Goal: Use online tool/utility: Utilize a website feature to perform a specific function

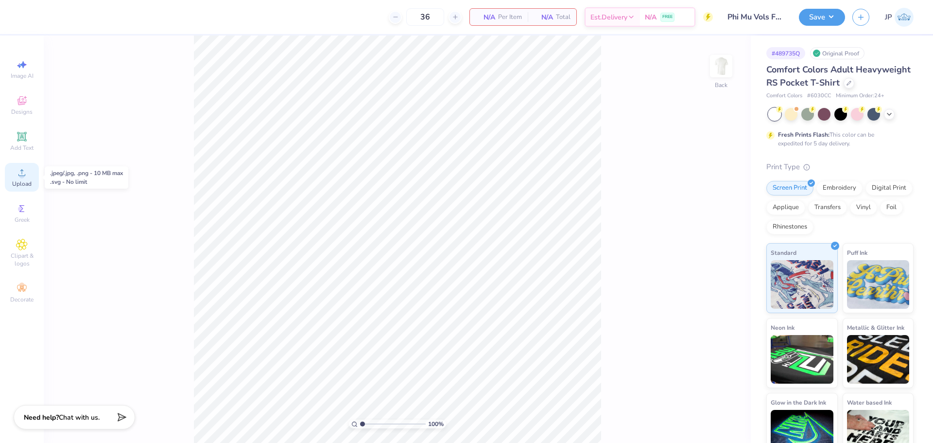
click at [25, 182] on span "Upload" at bounding box center [21, 184] width 19 height 8
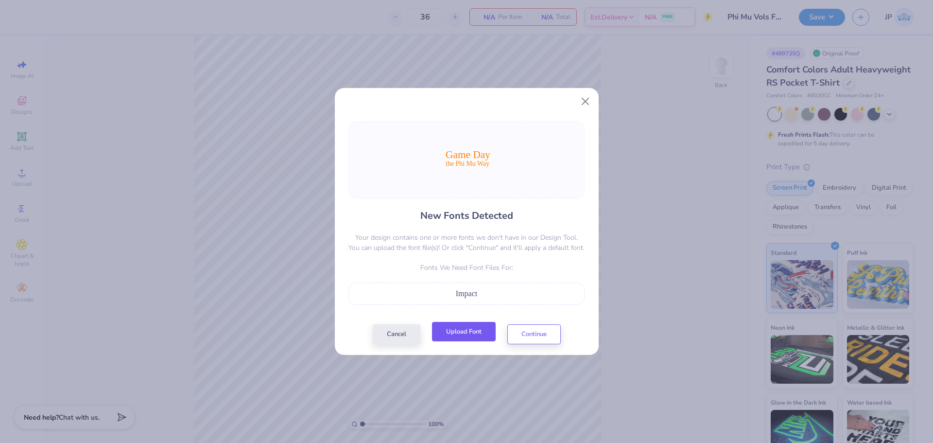
click at [477, 332] on button "Upload Font" at bounding box center [464, 332] width 64 height 20
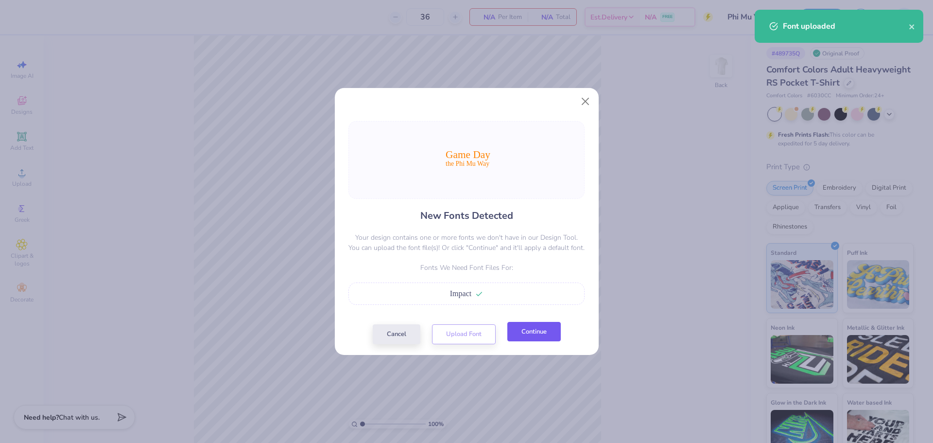
click at [551, 332] on button "Continue" at bounding box center [533, 332] width 53 height 20
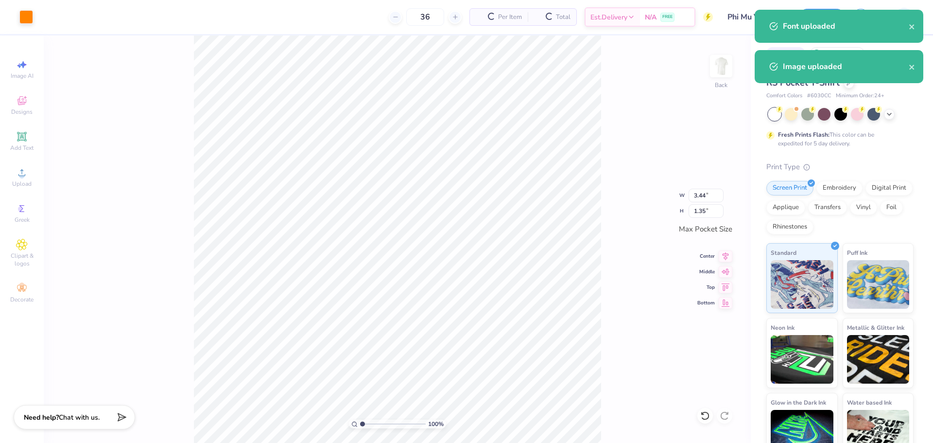
click at [621, 234] on div "100 % Back W 3.44 3.44 " H 1.35 1.35 " Max Pocket Size Center Middle Top Bottom" at bounding box center [397, 238] width 707 height 407
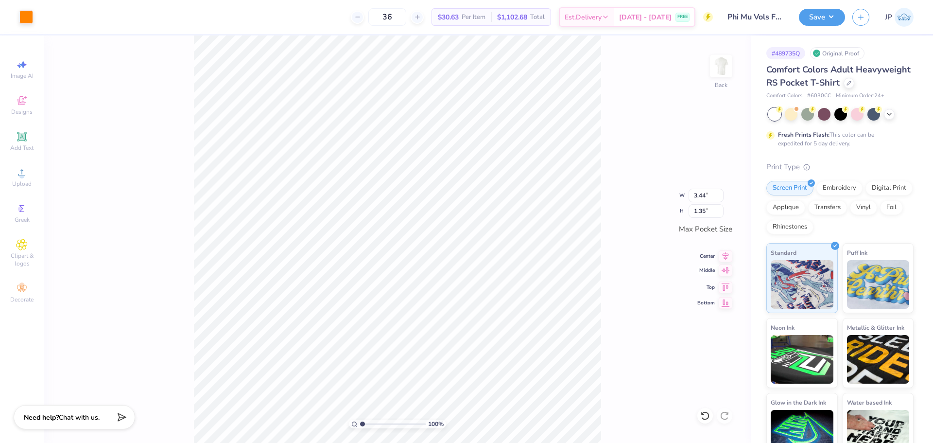
click at [728, 272] on icon at bounding box center [726, 270] width 14 height 12
click at [626, 271] on div "100 % Back W 3.44 3.44 " H 1.35 1.35 " Max Pocket Size Center Middle Top Bottom" at bounding box center [397, 238] width 707 height 407
click at [722, 53] on img at bounding box center [721, 66] width 39 height 39
click at [31, 173] on div "Upload" at bounding box center [22, 177] width 34 height 29
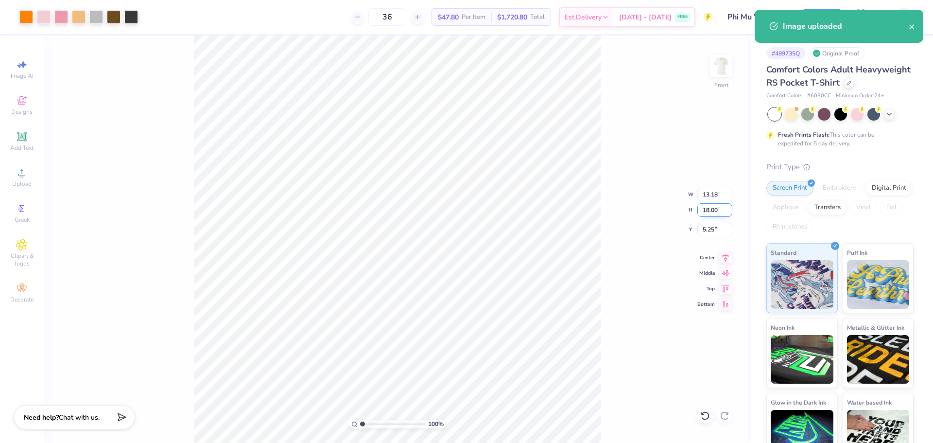
click at [711, 209] on input "18.00" at bounding box center [714, 210] width 35 height 14
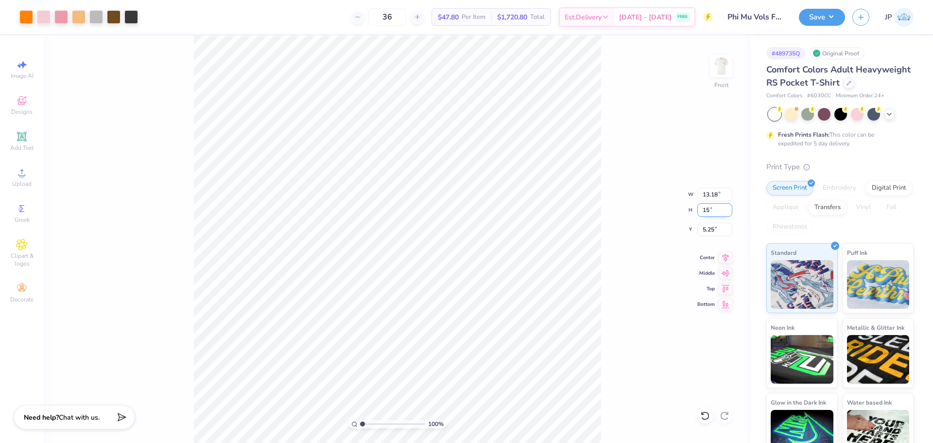
type input "15"
type input "10.99"
type input "15.00"
click at [713, 236] on input "6.75" at bounding box center [714, 230] width 35 height 14
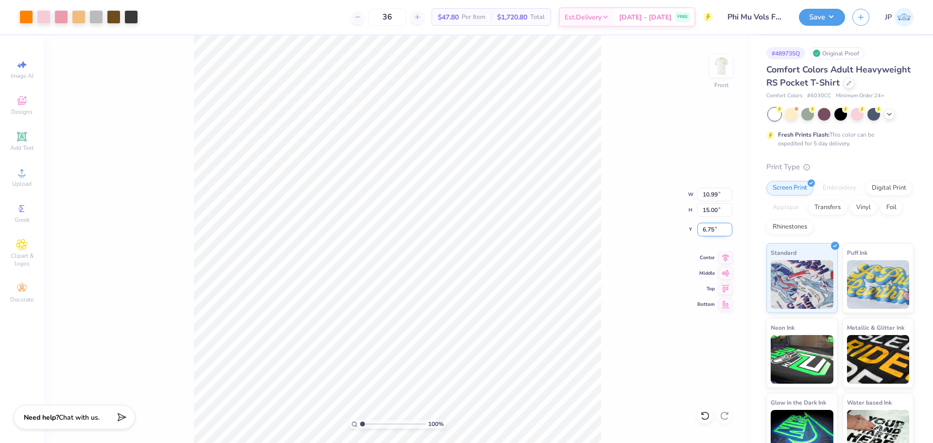
click at [713, 236] on input "6.75" at bounding box center [714, 230] width 35 height 14
type input "3.00"
click at [601, 235] on div "100 % Front W 10.99 10.99 " H 15.00 15.00 " Y 3.00 3.00 " Center Middle Top Bot…" at bounding box center [397, 238] width 707 height 407
click at [366, 425] on input "range" at bounding box center [393, 423] width 66 height 9
drag, startPoint x: 363, startPoint y: 425, endPoint x: 355, endPoint y: 423, distance: 7.9
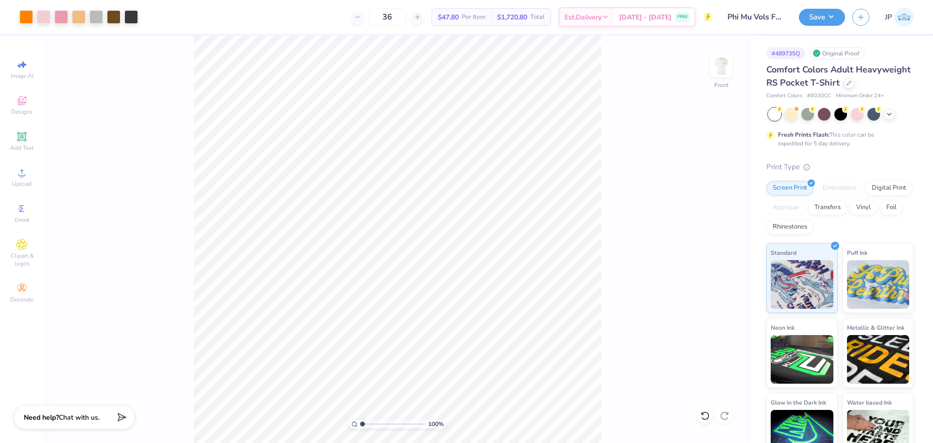
click at [360, 423] on input "range" at bounding box center [393, 423] width 66 height 9
click at [725, 67] on img at bounding box center [721, 66] width 39 height 39
drag, startPoint x: 364, startPoint y: 425, endPoint x: 372, endPoint y: 425, distance: 8.8
type input "2.53"
click at [372, 425] on input "range" at bounding box center [393, 423] width 66 height 9
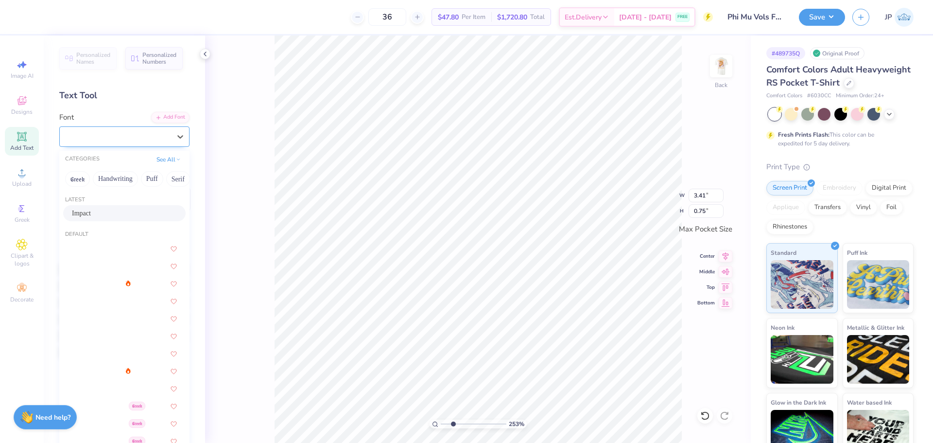
click at [100, 133] on div "Impact" at bounding box center [120, 136] width 102 height 15
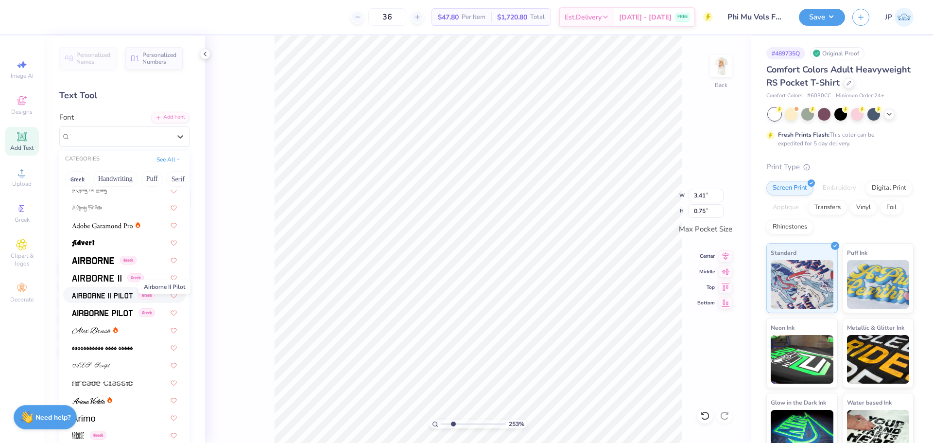
scroll to position [389, 0]
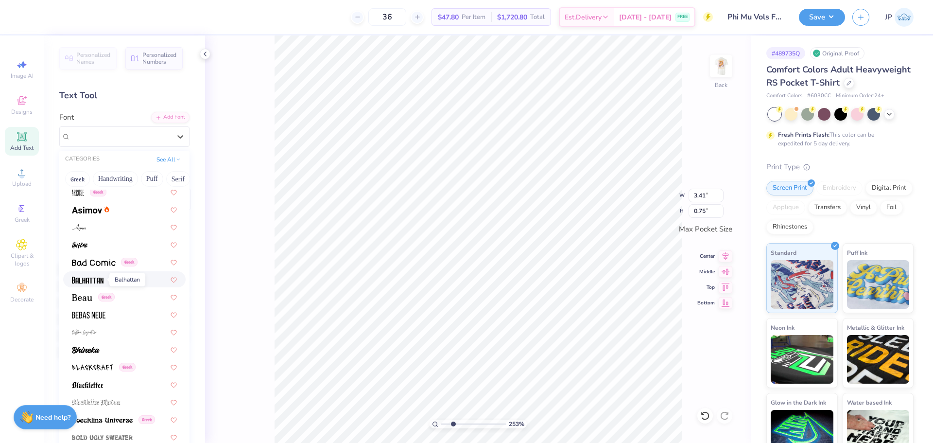
click at [90, 279] on img at bounding box center [88, 280] width 32 height 7
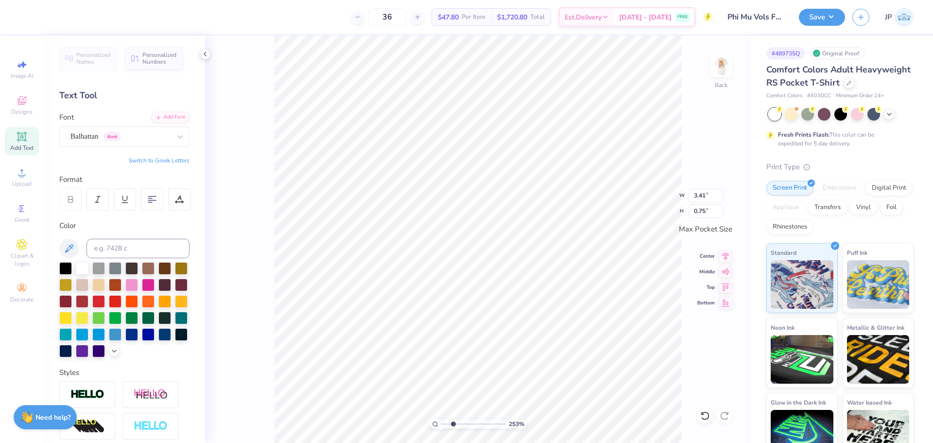
type input "2.88"
type input "0.69"
click at [115, 133] on div "Impact" at bounding box center [120, 136] width 102 height 15
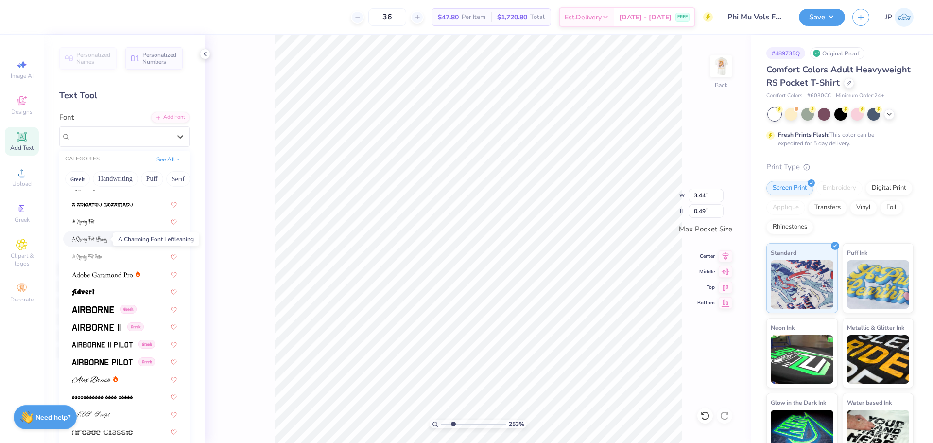
scroll to position [97, 0]
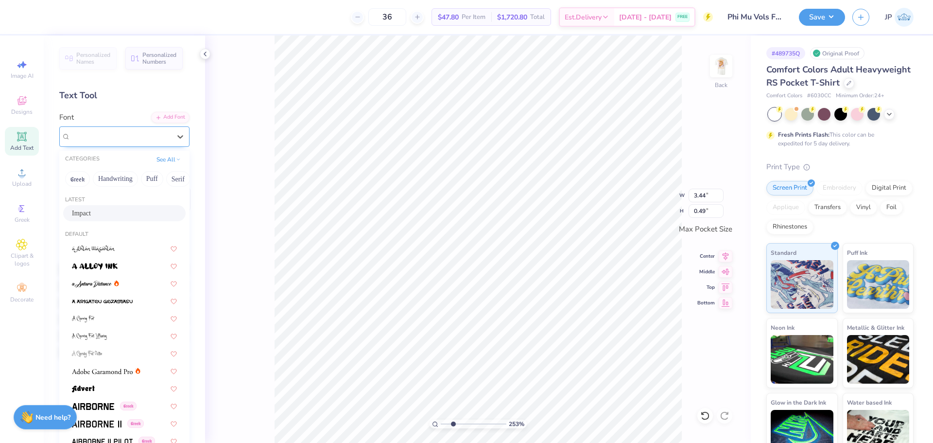
click at [114, 139] on div "Impact" at bounding box center [120, 136] width 100 height 11
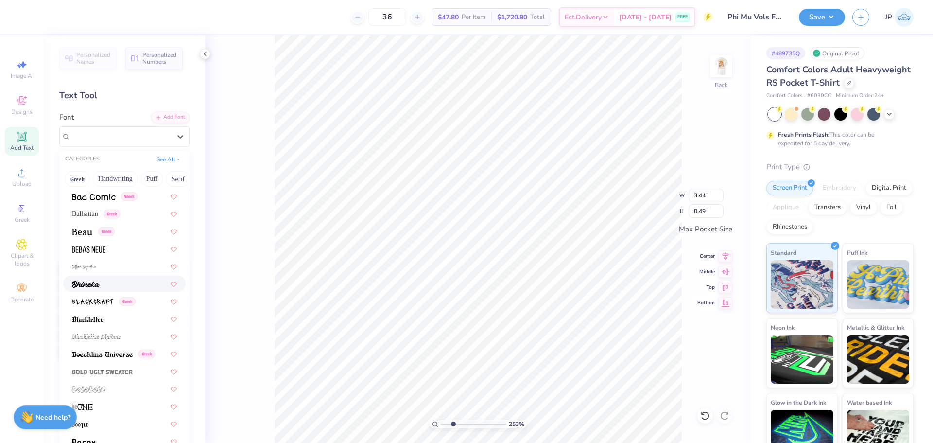
scroll to position [437, 0]
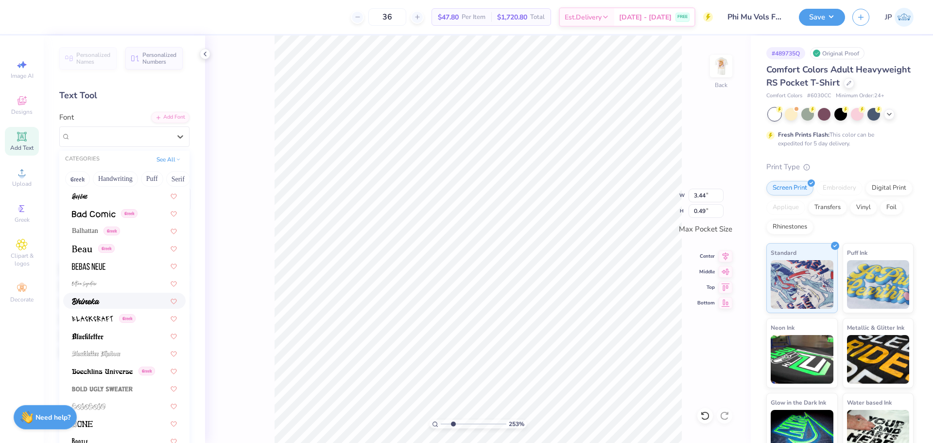
click at [104, 299] on div at bounding box center [124, 300] width 105 height 10
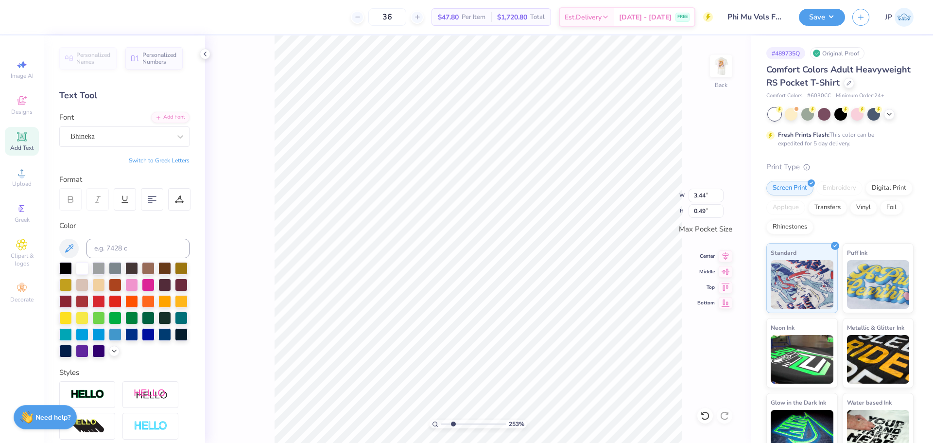
type input "3.18"
click at [160, 134] on div "Balhattan Greek" at bounding box center [120, 136] width 102 height 15
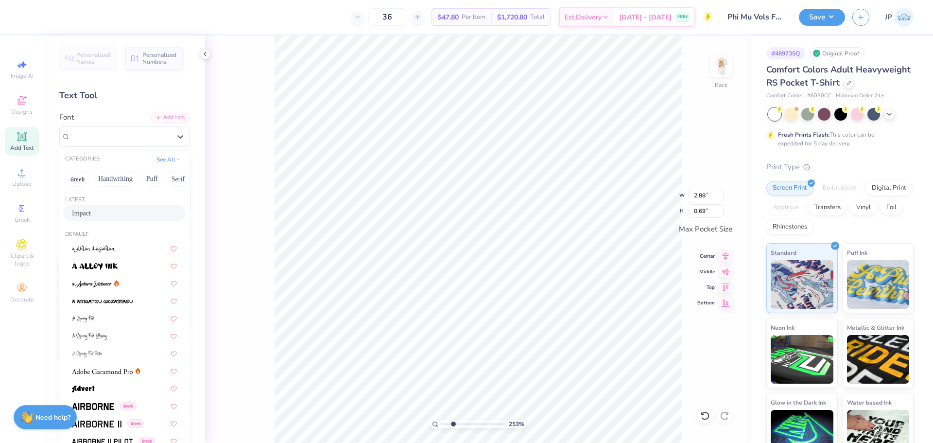
click at [119, 215] on div "Impact" at bounding box center [124, 213] width 105 height 10
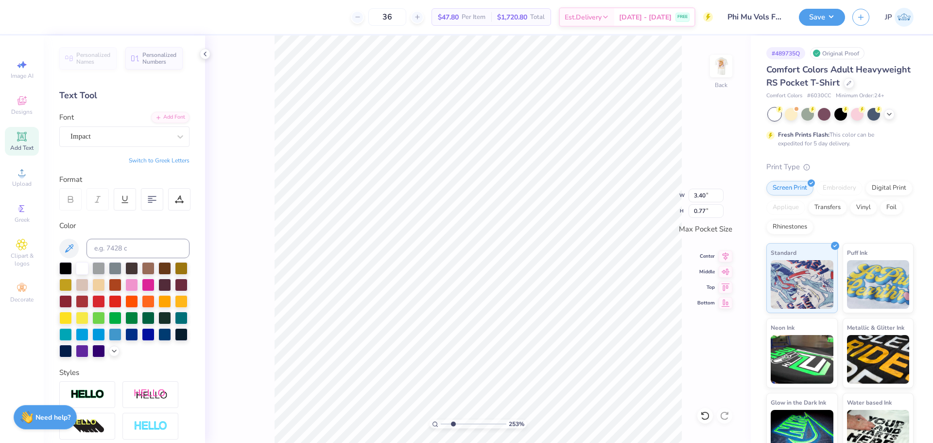
type input "3.40"
type input "0.77"
click at [148, 138] on div "Bhineka" at bounding box center [120, 136] width 102 height 15
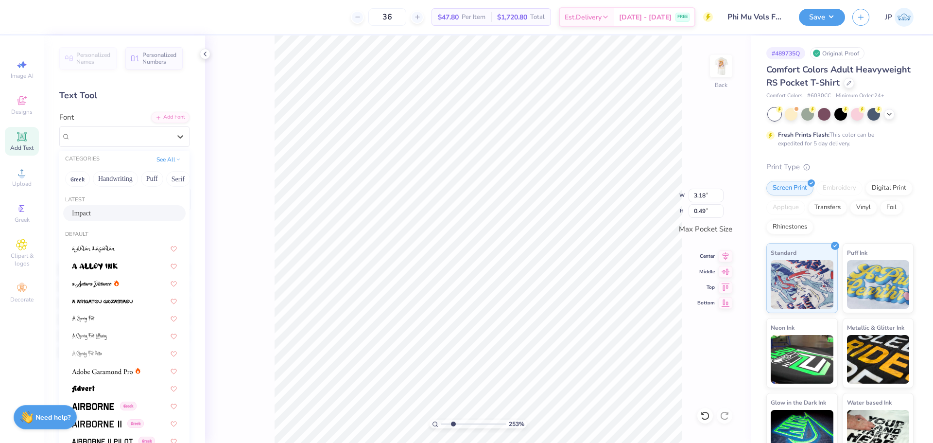
drag, startPoint x: 97, startPoint y: 216, endPoint x: 199, endPoint y: 197, distance: 103.9
click at [96, 216] on div "Impact" at bounding box center [124, 213] width 105 height 10
type input "3.43"
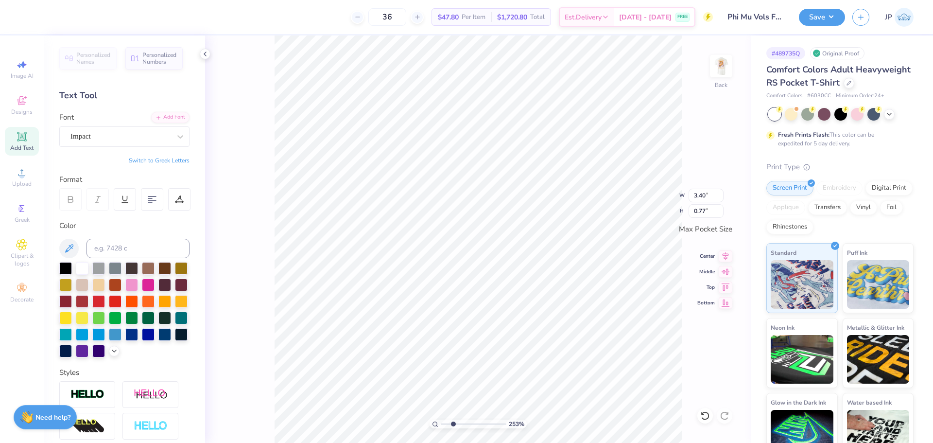
scroll to position [8, 3]
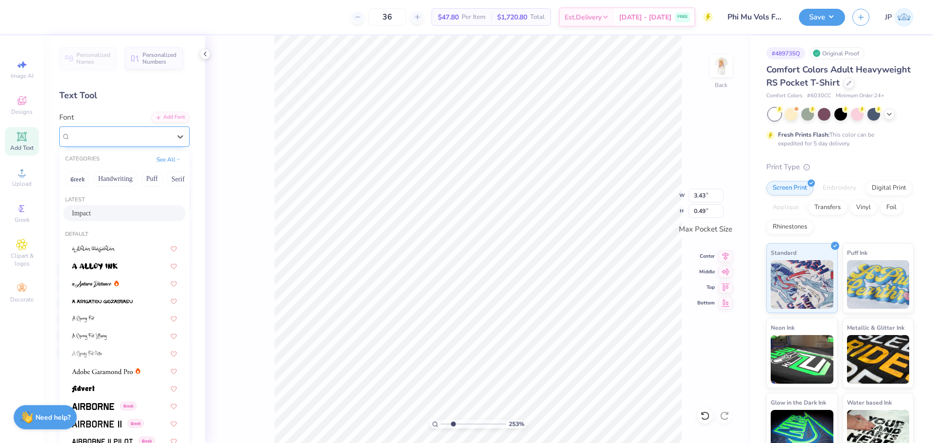
click at [132, 141] on div "Impact" at bounding box center [120, 136] width 102 height 15
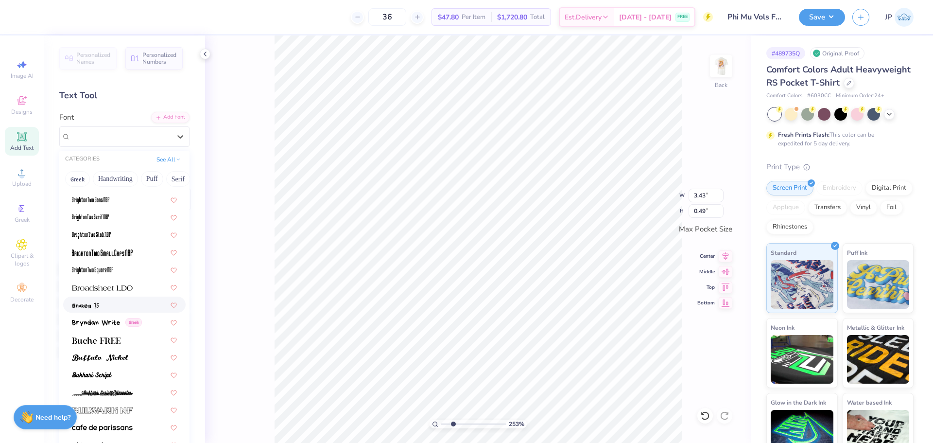
scroll to position [778, 0]
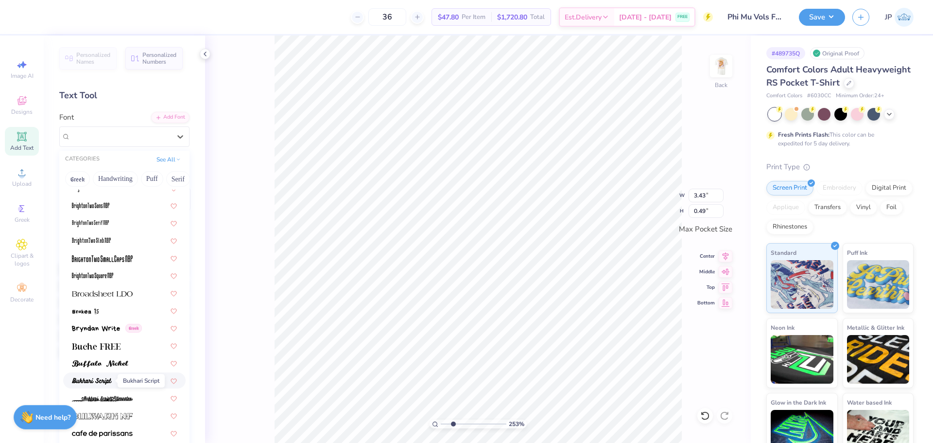
click at [103, 378] on img at bounding box center [92, 381] width 40 height 7
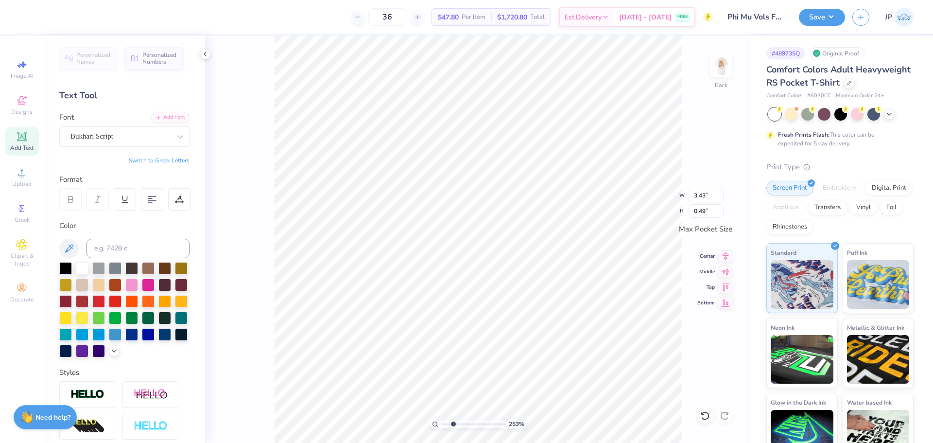
type input "3.44"
type input "0.58"
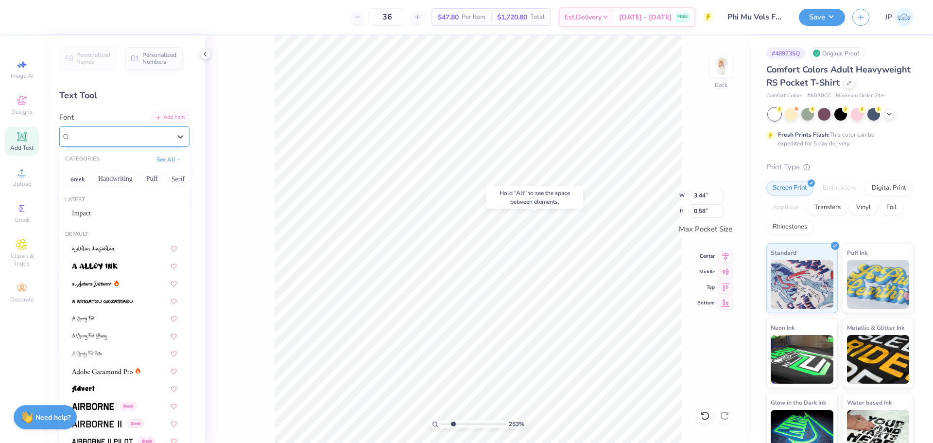
click at [143, 140] on div "Bukhari Script" at bounding box center [120, 136] width 102 height 15
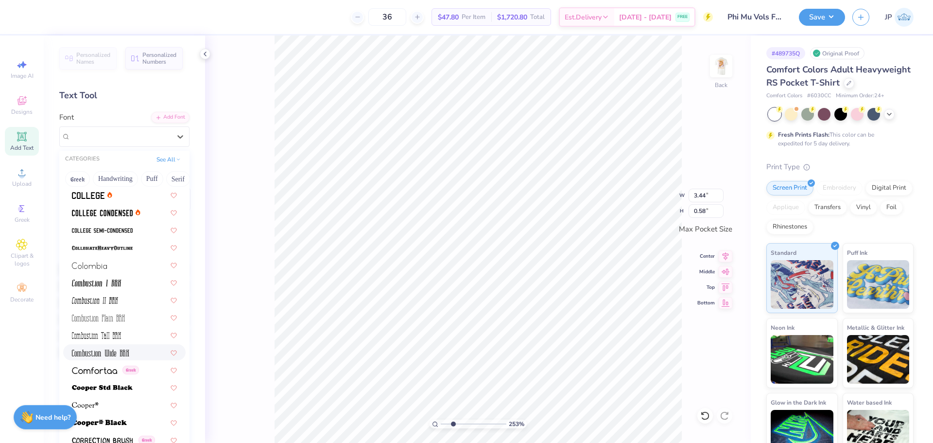
scroll to position [1312, 0]
click at [119, 214] on img at bounding box center [102, 213] width 61 height 7
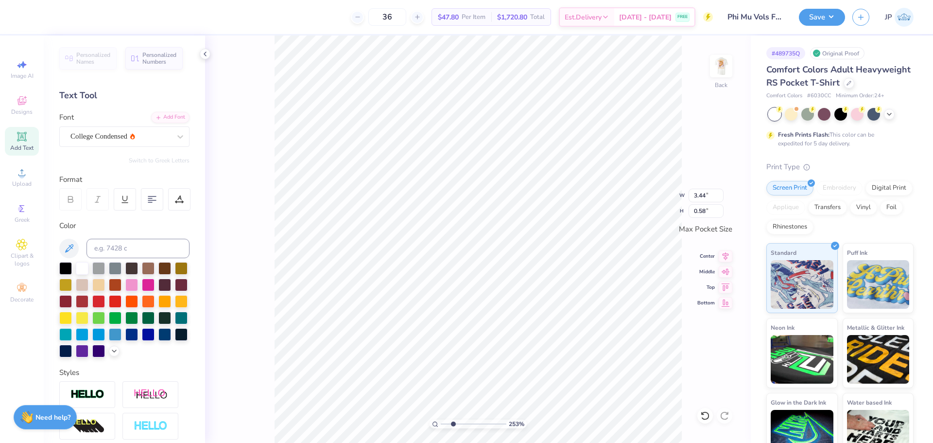
type input "2.58"
type input "0.31"
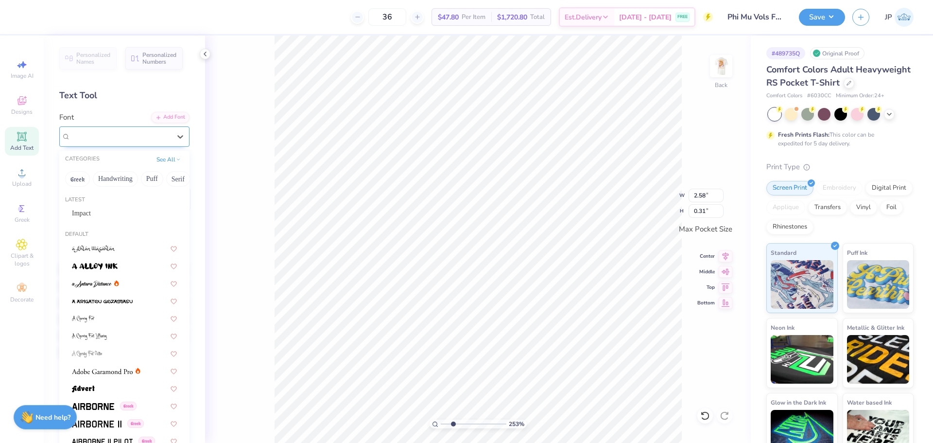
click at [101, 137] on div "College Condensed" at bounding box center [120, 136] width 102 height 15
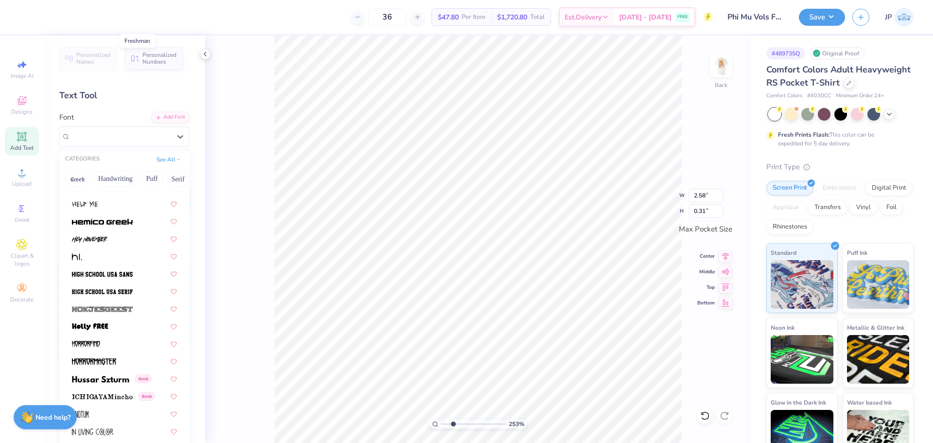
scroll to position [2430, 0]
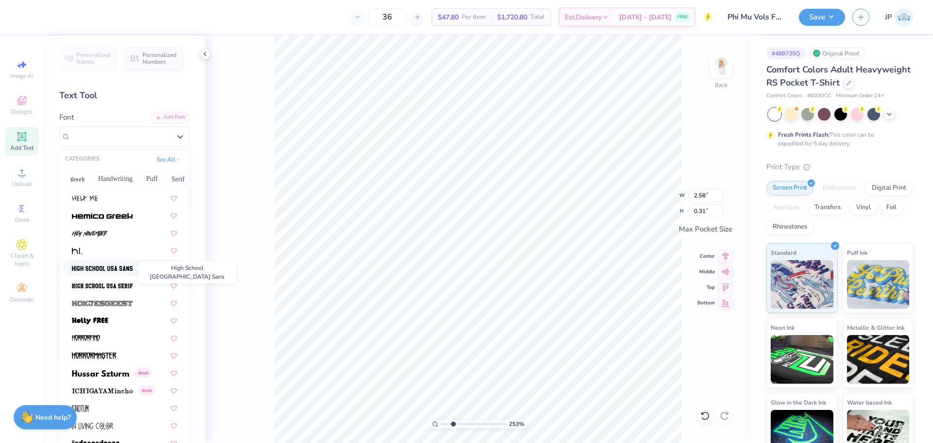
click at [121, 267] on img at bounding box center [102, 268] width 61 height 7
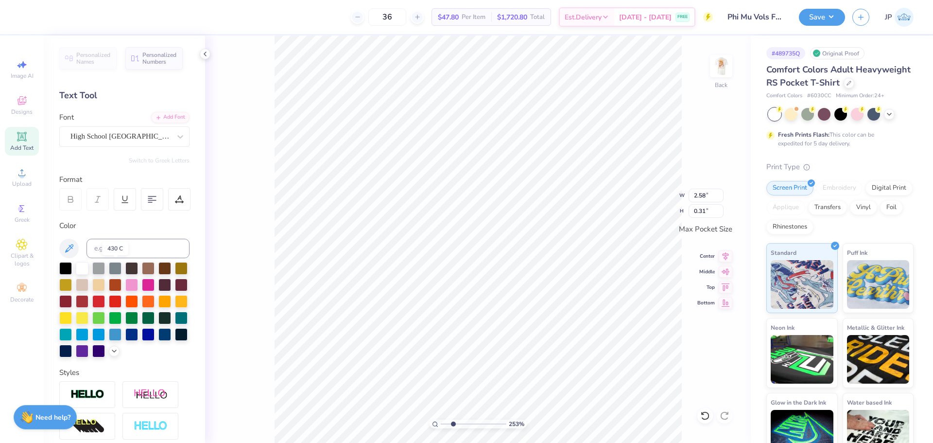
type input "3.00"
type input "0.36"
type input "3.16"
type input "0.38"
click at [727, 254] on icon at bounding box center [726, 255] width 14 height 12
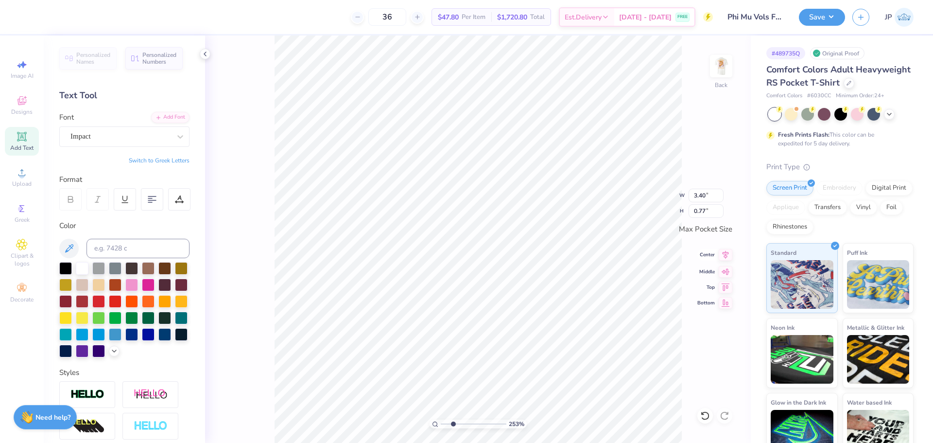
click at [729, 255] on icon at bounding box center [726, 255] width 14 height 12
click at [724, 259] on icon at bounding box center [726, 255] width 14 height 12
drag, startPoint x: 451, startPoint y: 425, endPoint x: 434, endPoint y: 416, distance: 20.0
click at [441, 419] on input "range" at bounding box center [474, 423] width 66 height 9
drag, startPoint x: 441, startPoint y: 423, endPoint x: 429, endPoint y: 416, distance: 14.8
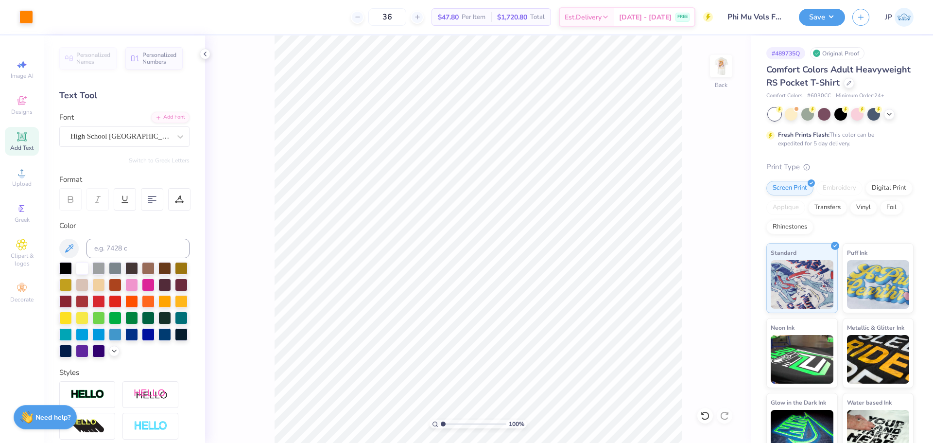
click at [441, 419] on input "range" at bounding box center [474, 423] width 66 height 9
drag, startPoint x: 447, startPoint y: 422, endPoint x: 453, endPoint y: 422, distance: 5.9
type input "2.53"
click at [453, 422] on input "range" at bounding box center [474, 423] width 66 height 9
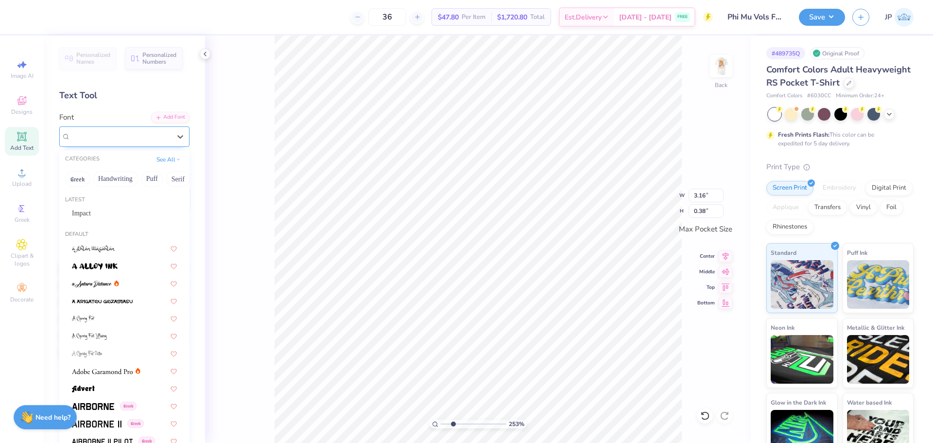
click at [149, 135] on div "High School [GEOGRAPHIC_DATA] Sans" at bounding box center [120, 136] width 102 height 15
click at [108, 216] on div "Impact" at bounding box center [124, 213] width 105 height 10
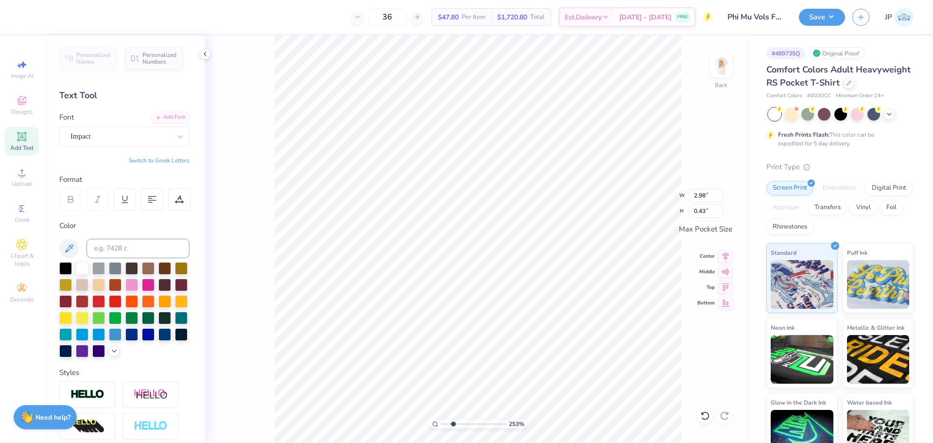
type input "2.98"
type input "0.43"
drag, startPoint x: 452, startPoint y: 425, endPoint x: 442, endPoint y: 422, distance: 10.5
click at [442, 422] on input "range" at bounding box center [474, 423] width 66 height 9
type input "1.56"
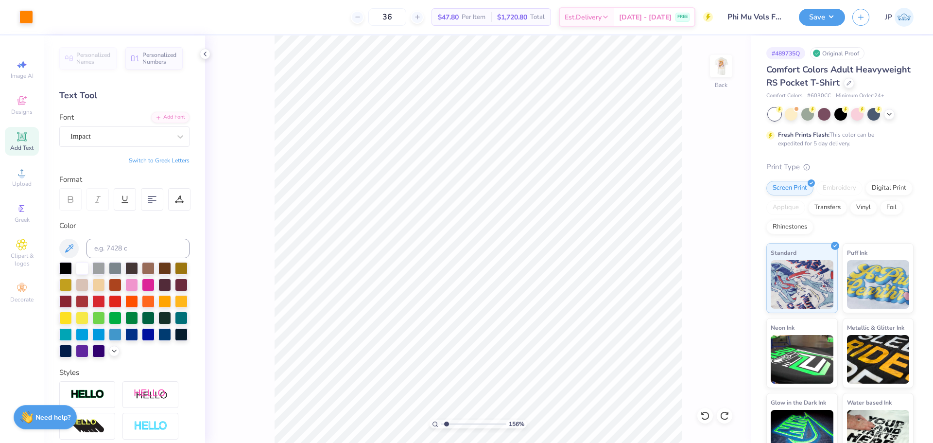
click at [447, 427] on input "range" at bounding box center [474, 423] width 66 height 9
type input "3.40"
type input "0.77"
click at [703, 195] on input "3.40" at bounding box center [706, 196] width 35 height 14
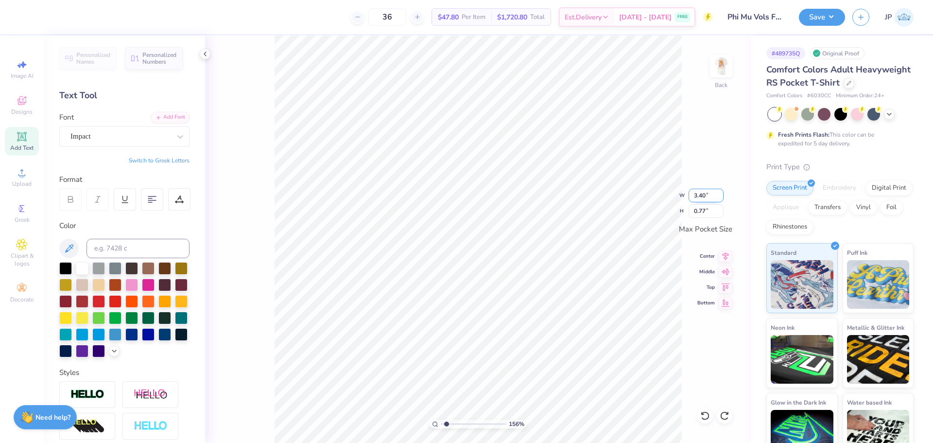
click at [703, 195] on input "3.40" at bounding box center [706, 196] width 35 height 14
click at [699, 195] on input "3.16" at bounding box center [706, 196] width 35 height 14
click at [698, 195] on input "3.16" at bounding box center [706, 196] width 35 height 14
paste input "40"
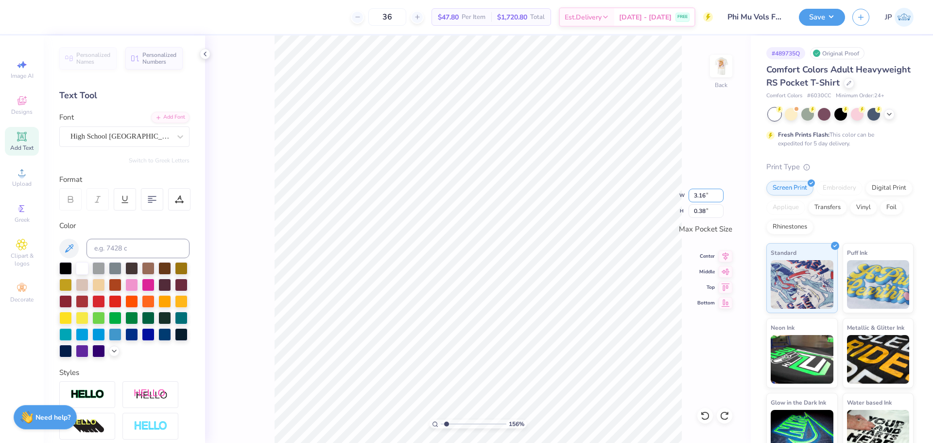
type input "3.40"
click at [699, 194] on input "3.16" at bounding box center [706, 196] width 35 height 14
click at [698, 194] on input "3.16" at bounding box center [706, 196] width 35 height 14
type input "3.40"
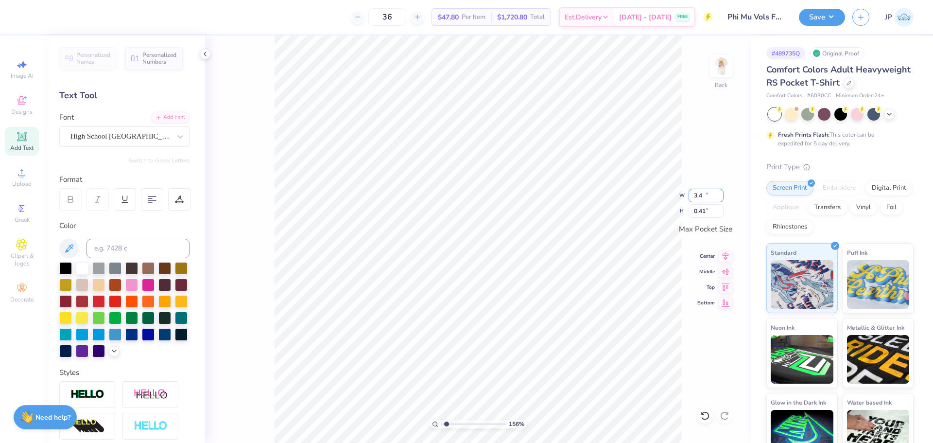
type input "0.41"
click at [728, 257] on icon at bounding box center [726, 255] width 14 height 12
click at [724, 254] on icon at bounding box center [726, 255] width 14 height 12
click at [713, 67] on img at bounding box center [721, 66] width 39 height 39
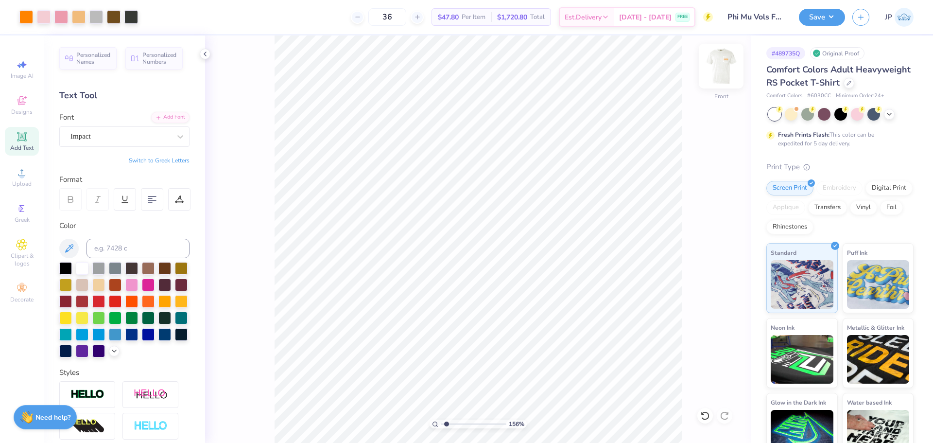
click at [715, 67] on img at bounding box center [721, 66] width 39 height 39
click at [723, 73] on img at bounding box center [721, 66] width 39 height 39
click at [816, 21] on button "Save" at bounding box center [822, 15] width 46 height 17
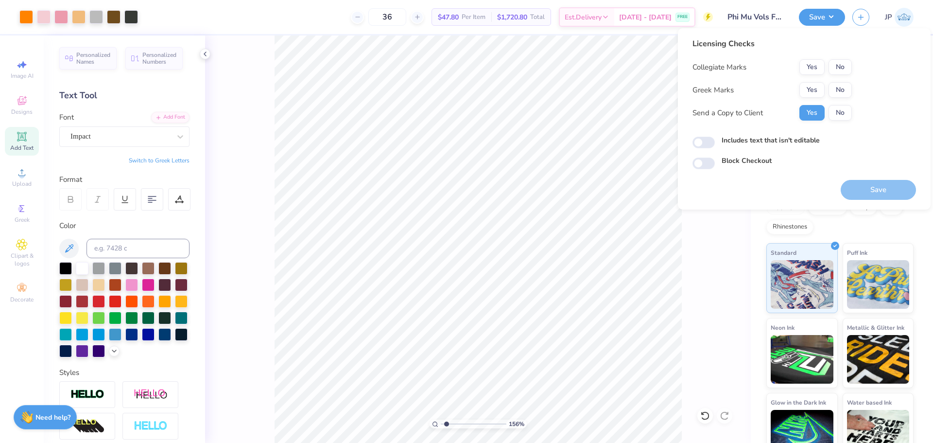
drag, startPoint x: 813, startPoint y: 81, endPoint x: 811, endPoint y: 65, distance: 16.2
click at [813, 81] on div "Collegiate Marks Yes No Greek Marks Yes No Send a Copy to Client Yes No" at bounding box center [772, 89] width 159 height 61
click at [811, 65] on button "Yes" at bounding box center [811, 67] width 25 height 16
click at [812, 87] on button "Yes" at bounding box center [811, 90] width 25 height 16
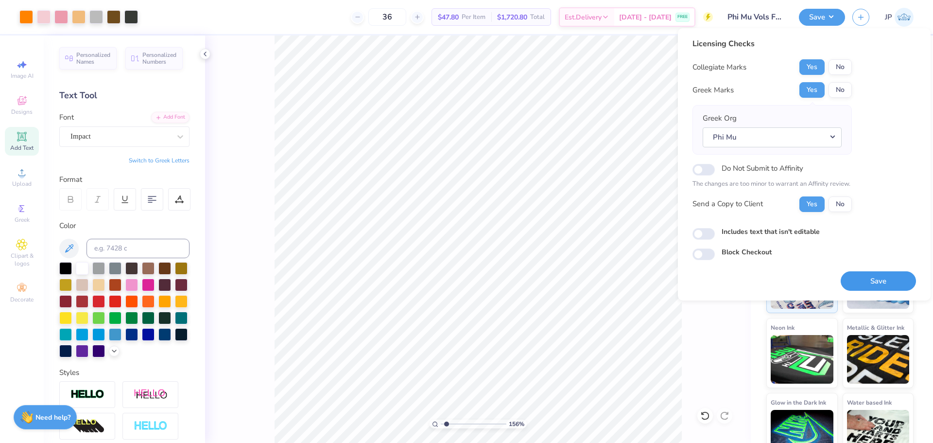
click at [872, 277] on button "Save" at bounding box center [878, 281] width 75 height 20
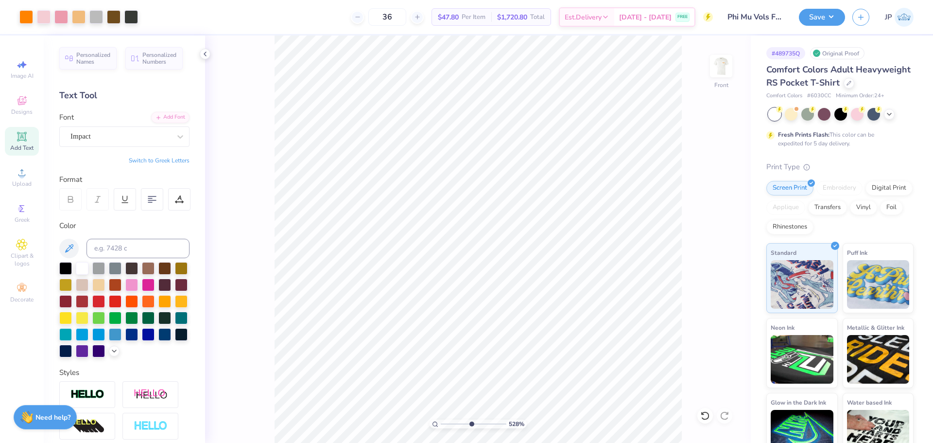
drag, startPoint x: 452, startPoint y: 420, endPoint x: 471, endPoint y: 425, distance: 19.1
click at [471, 425] on input "range" at bounding box center [474, 423] width 66 height 9
drag, startPoint x: 473, startPoint y: 421, endPoint x: 379, endPoint y: 405, distance: 95.1
type input "1"
click at [441, 419] on input "range" at bounding box center [474, 423] width 66 height 9
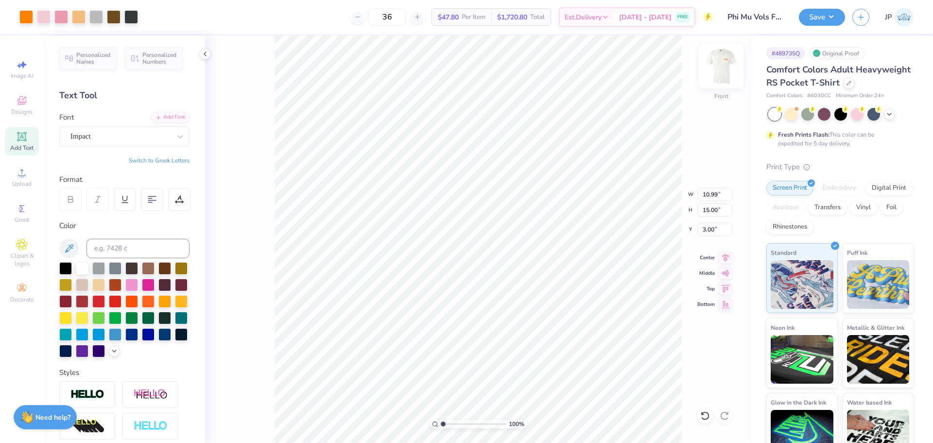
click at [721, 61] on img at bounding box center [721, 66] width 39 height 39
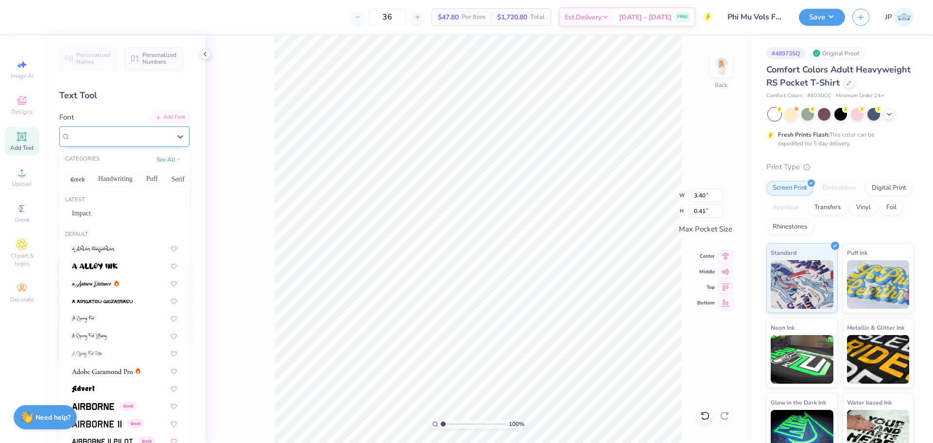
click at [160, 141] on div "High School [GEOGRAPHIC_DATA] Sans" at bounding box center [120, 136] width 102 height 15
click at [103, 213] on div "Impact" at bounding box center [124, 213] width 105 height 10
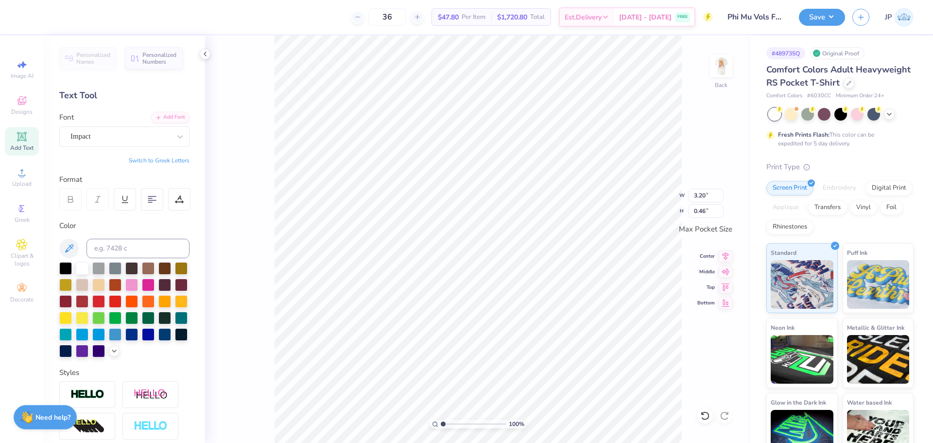
type input "3.20"
type input "0.46"
click at [727, 254] on icon at bounding box center [726, 255] width 14 height 12
click at [726, 252] on icon at bounding box center [726, 255] width 6 height 8
click at [833, 20] on button "Save" at bounding box center [822, 15] width 46 height 17
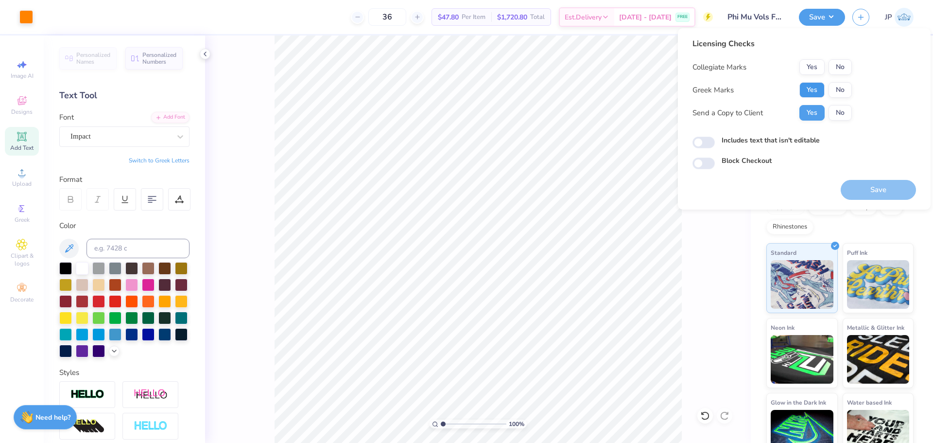
click at [817, 87] on button "Yes" at bounding box center [811, 90] width 25 height 16
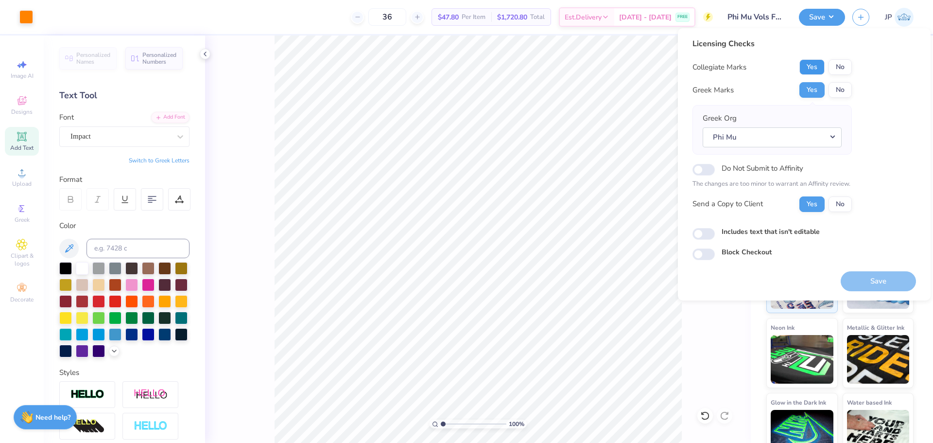
click at [808, 67] on button "Yes" at bounding box center [811, 67] width 25 height 16
click at [863, 280] on button "Save" at bounding box center [878, 281] width 75 height 20
